Goal: Information Seeking & Learning: Find specific fact

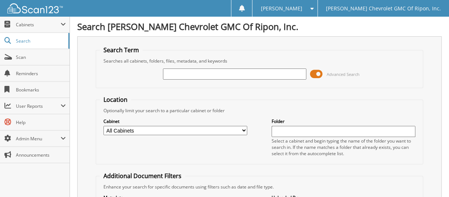
click at [223, 75] on input "text" at bounding box center [235, 73] width 144 height 11
type input "142758"
click at [317, 72] on span at bounding box center [316, 73] width 13 height 11
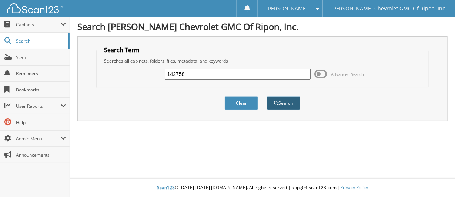
click at [291, 100] on button "Search" at bounding box center [283, 103] width 33 height 14
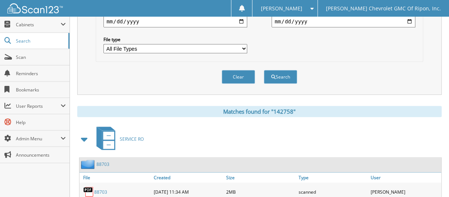
scroll to position [259, 0]
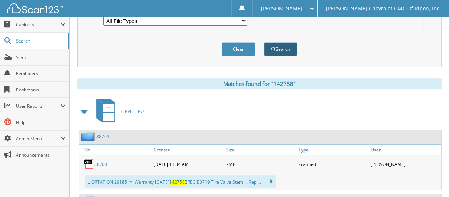
click at [278, 43] on button "Search" at bounding box center [280, 49] width 33 height 14
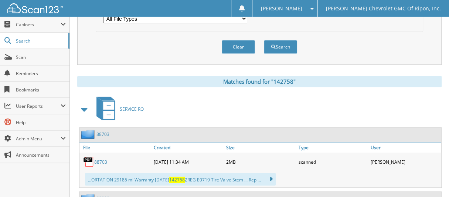
scroll to position [296, 0]
